Goal: Obtain resource: Obtain resource

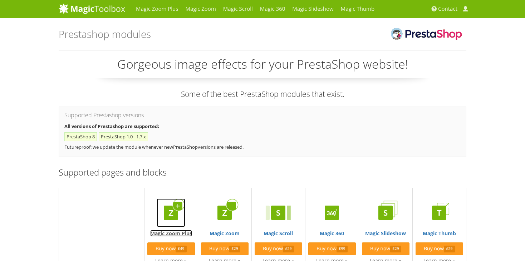
click at [172, 213] on img at bounding box center [170, 212] width 29 height 29
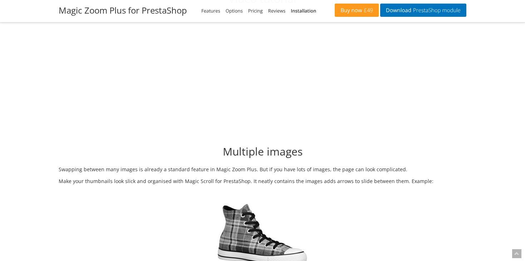
scroll to position [1194, 0]
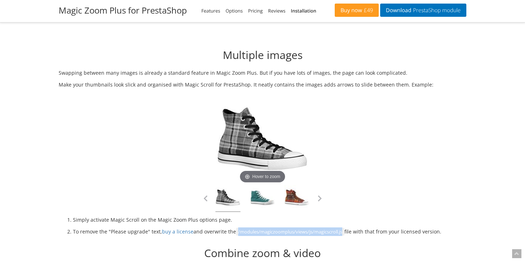
drag, startPoint x: 342, startPoint y: 230, endPoint x: 234, endPoint y: 229, distance: 107.6
click at [234, 229] on li "To remove the "Please upgrade" text, buy a license and overwrite the /modules/m…" at bounding box center [269, 231] width 393 height 9
copy span "/modules/magiczoomplus/views/js/magicscroll.js"
